Goal: Check status: Check status

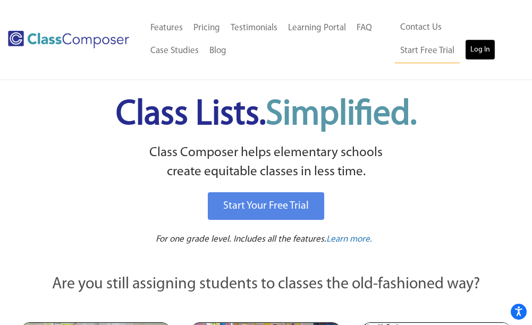
click at [465, 57] on link "Log In" at bounding box center [480, 49] width 30 height 21
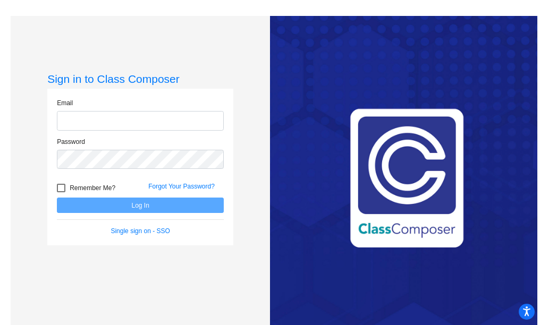
type input "[EMAIL_ADDRESS][PERSON_NAME][DOMAIN_NAME]"
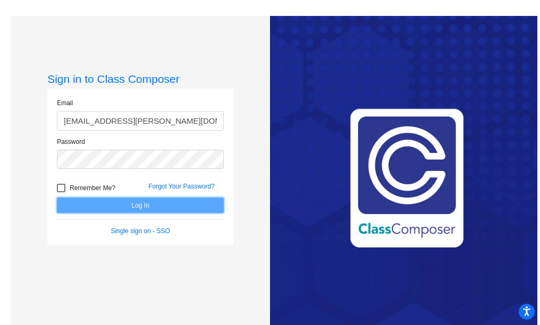
click at [149, 208] on button "Log In" at bounding box center [140, 205] width 167 height 15
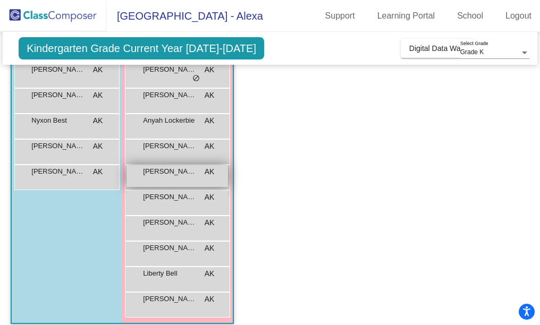
scroll to position [20, 0]
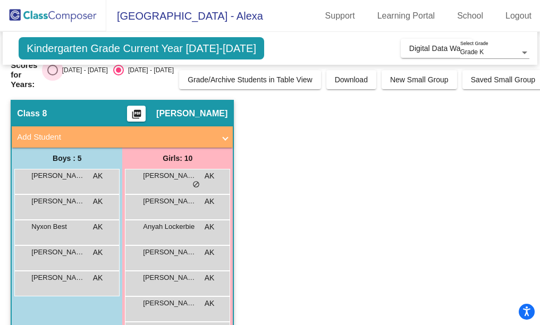
click at [79, 70] on div "[DATE] - [DATE]" at bounding box center [83, 70] width 50 height 10
click at [53, 75] on input "[DATE] - [DATE]" at bounding box center [52, 75] width 1 height 1
radio input "true"
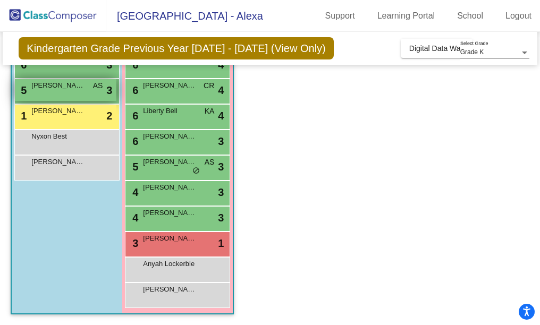
scroll to position [0, 0]
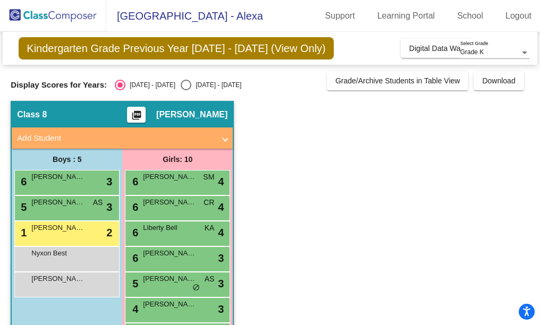
click at [191, 89] on div "[DATE] - [DATE]" at bounding box center [216, 85] width 50 height 10
click at [186, 90] on input "[DATE] - [DATE]" at bounding box center [185, 90] width 1 height 1
radio input "true"
